Goal: Task Accomplishment & Management: Manage account settings

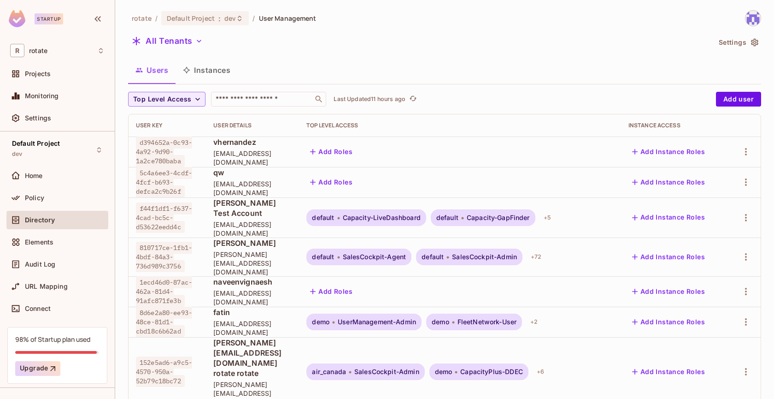
click at [56, 343] on div "98% of Startup plan used Upgrade" at bounding box center [57, 354] width 84 height 41
click at [43, 362] on button "Upgrade" at bounding box center [37, 368] width 45 height 15
click at [50, 124] on div "Settings" at bounding box center [57, 118] width 102 height 18
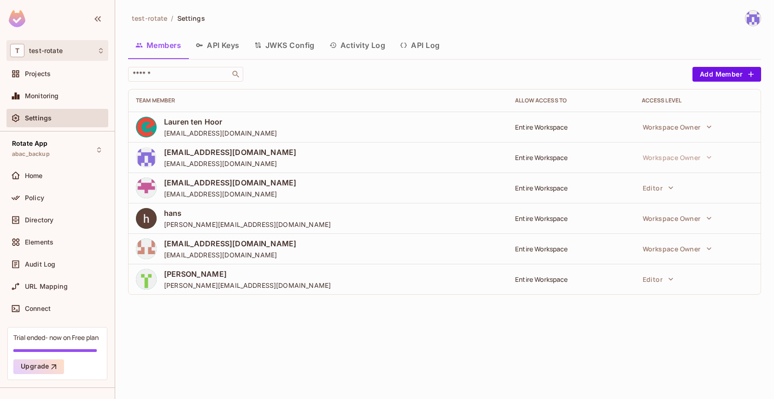
click at [75, 51] on div "T test-rotate" at bounding box center [57, 50] width 94 height 13
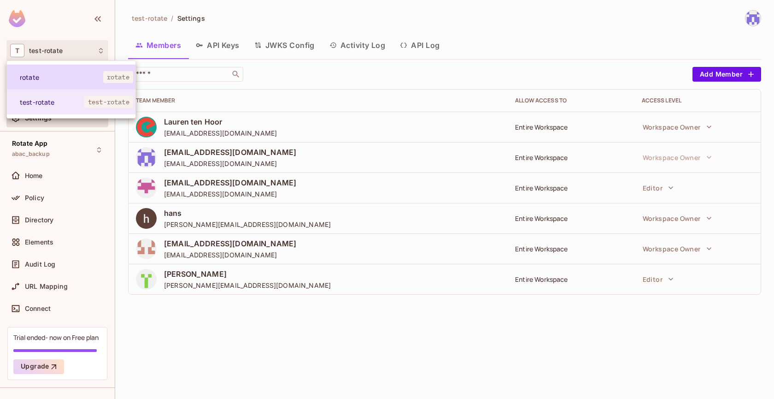
click at [93, 81] on span "rotate" at bounding box center [61, 77] width 83 height 9
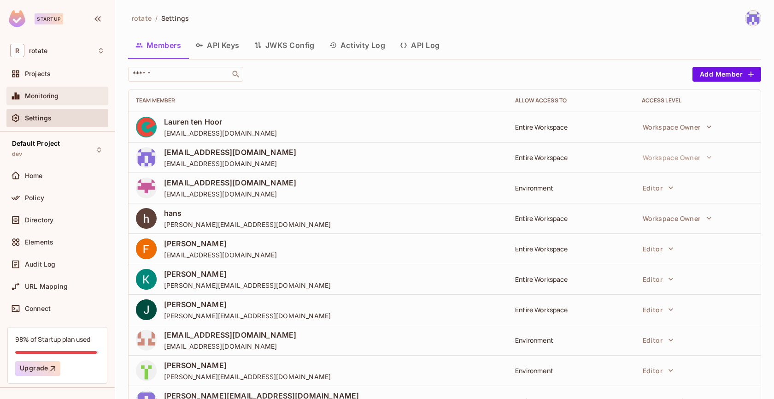
click at [81, 95] on div "Monitoring" at bounding box center [65, 95] width 80 height 7
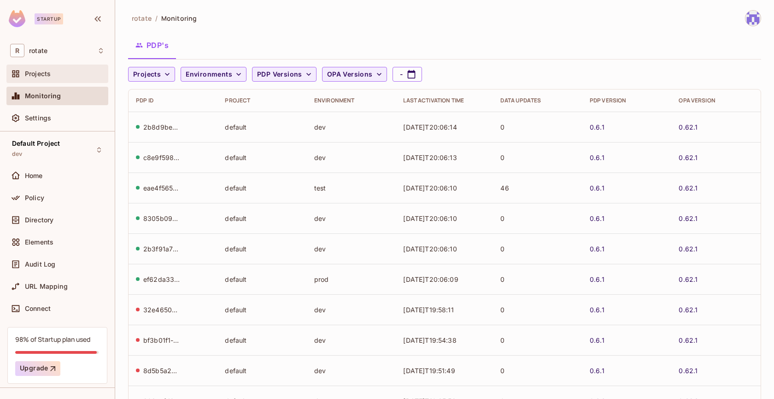
click at [64, 74] on div "Projects" at bounding box center [65, 73] width 80 height 7
